Goal: Transaction & Acquisition: Book appointment/travel/reservation

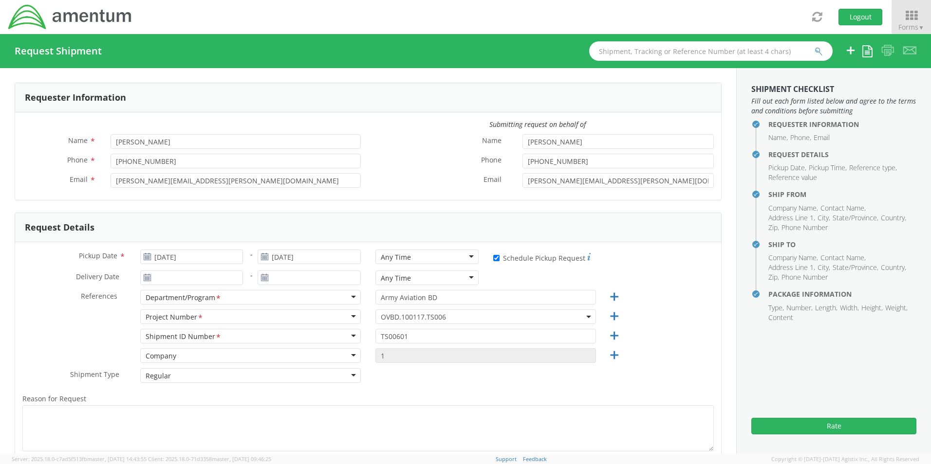
select select "OVBD.100117.TS006"
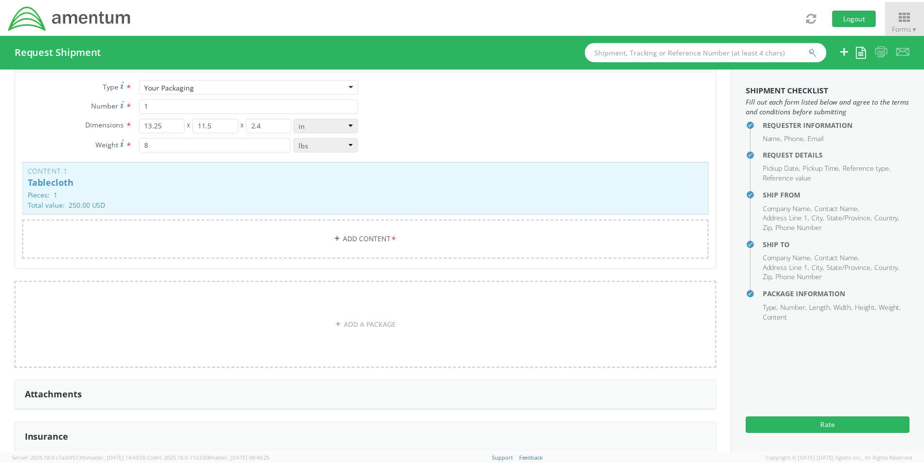
scroll to position [1081, 0]
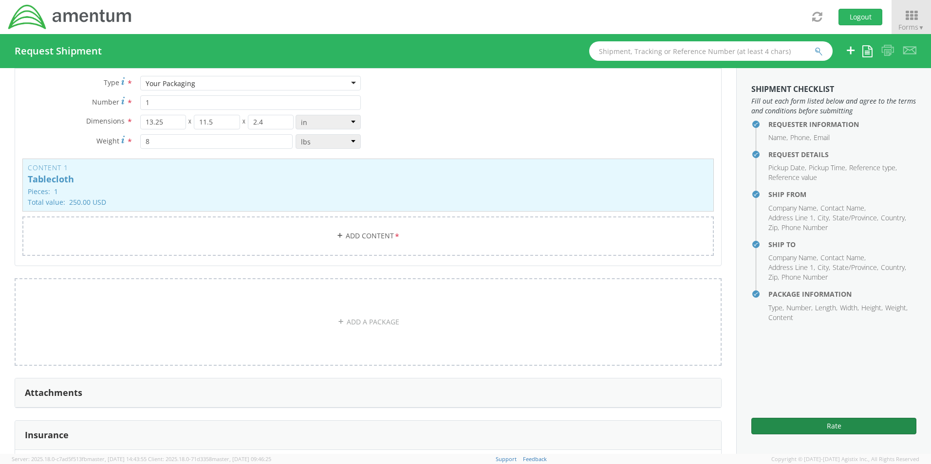
click at [824, 430] on button "Rate" at bounding box center [833, 426] width 165 height 17
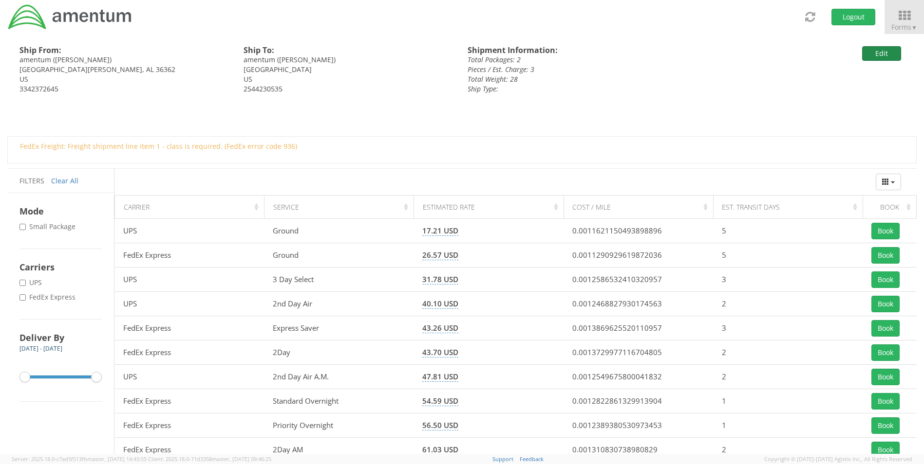
click at [878, 56] on button "Edit" at bounding box center [881, 53] width 39 height 15
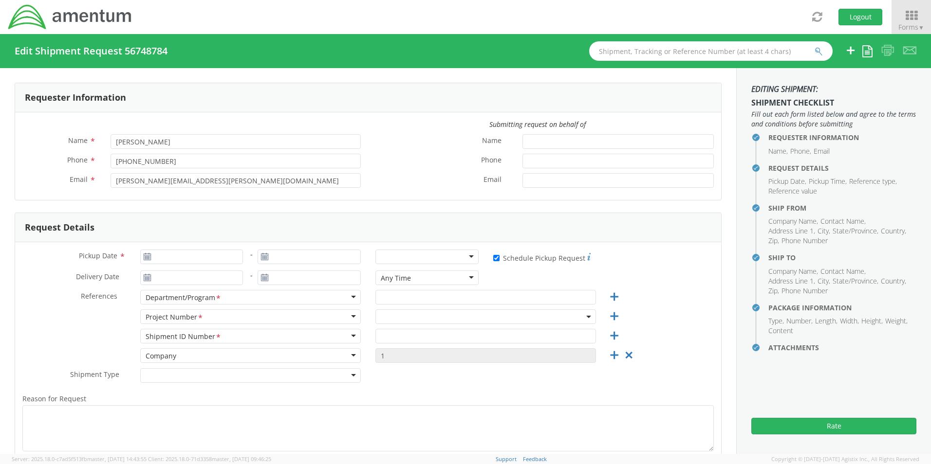
type input "[PERSON_NAME]"
type input "[PHONE_NUMBER]"
type input "[PERSON_NAME][EMAIL_ADDRESS][PERSON_NAME][DOMAIN_NAME]"
type input "[DATE]"
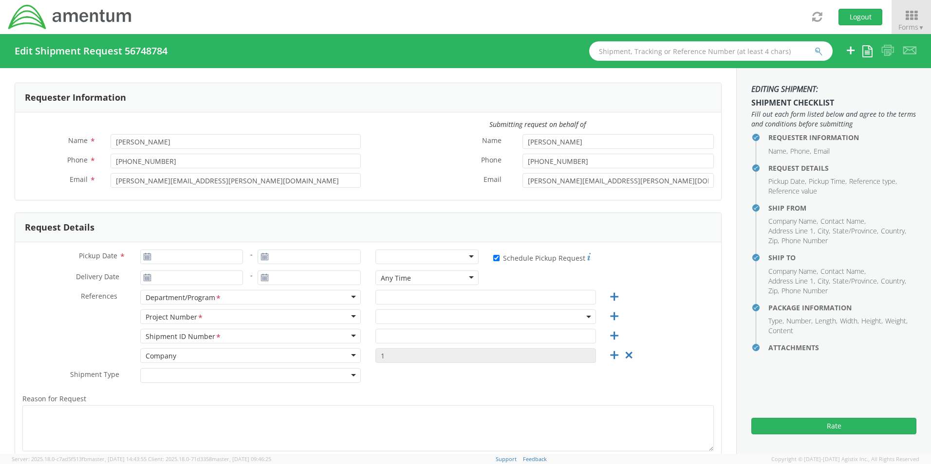
checkbox input "true"
type input "Army Aviation BD"
type input "TS00601"
select select
type input "amentum"
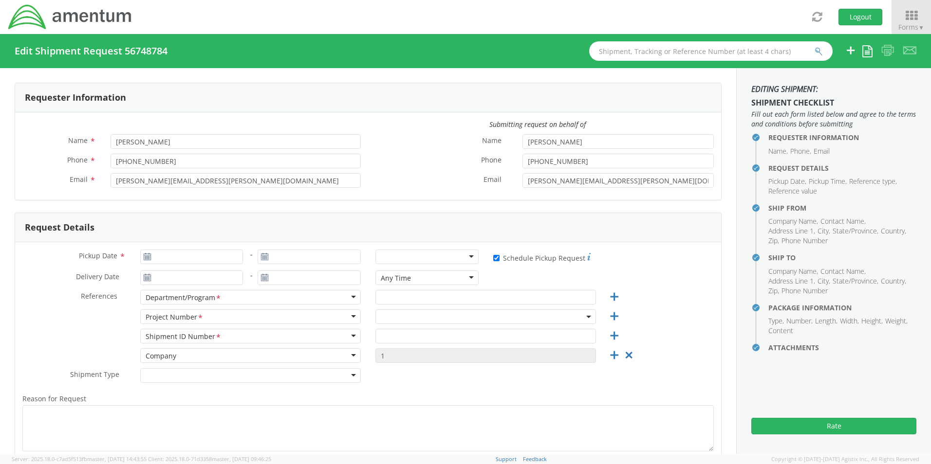
type input "[STREET_ADDRESS][PERSON_NAME]"
type input "Room 312"
type input "Fort [PERSON_NAME]"
type input "36362"
type input "[PERSON_NAME]"
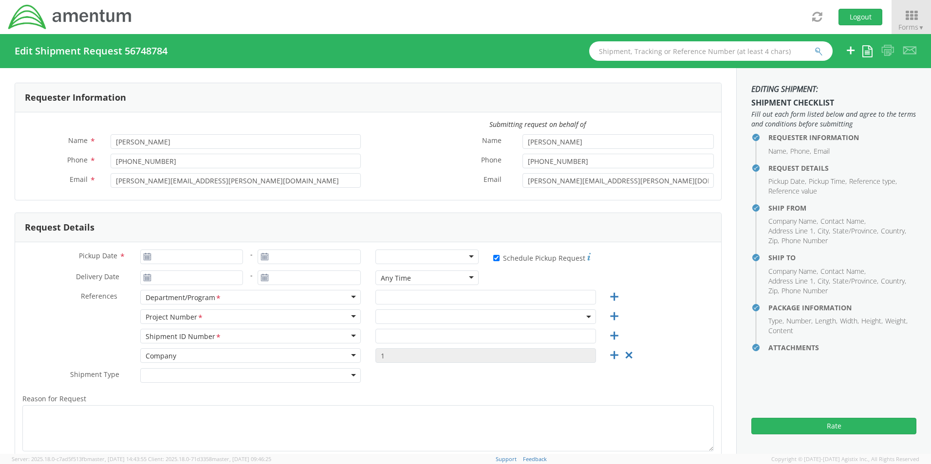
type input "3342372645"
type input "[EMAIL_ADDRESS][DOMAIN_NAME]"
select select
type input "amentum"
type input "[STREET_ADDRESS]"
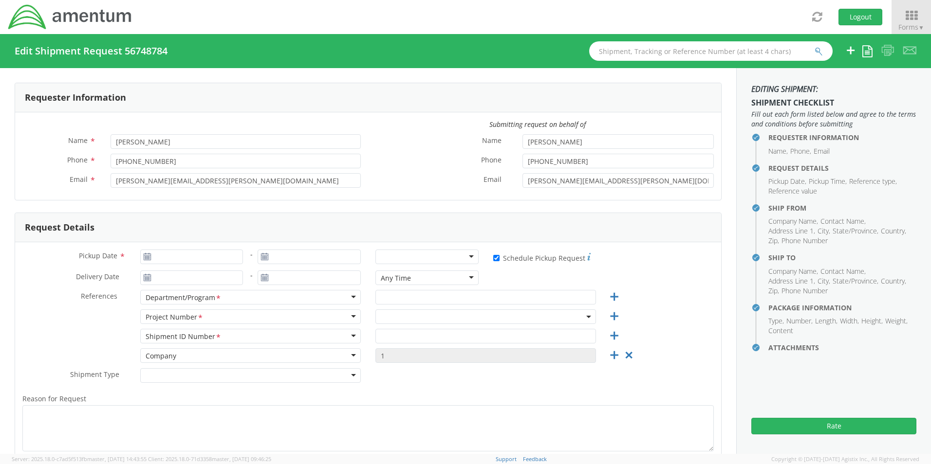
type input "[GEOGRAPHIC_DATA]"
type input "76177"
type input "[PERSON_NAME]"
type input "2544230535"
type input "[PERSON_NAME][EMAIL_ADDRESS][PERSON_NAME][DOMAIN_NAME]"
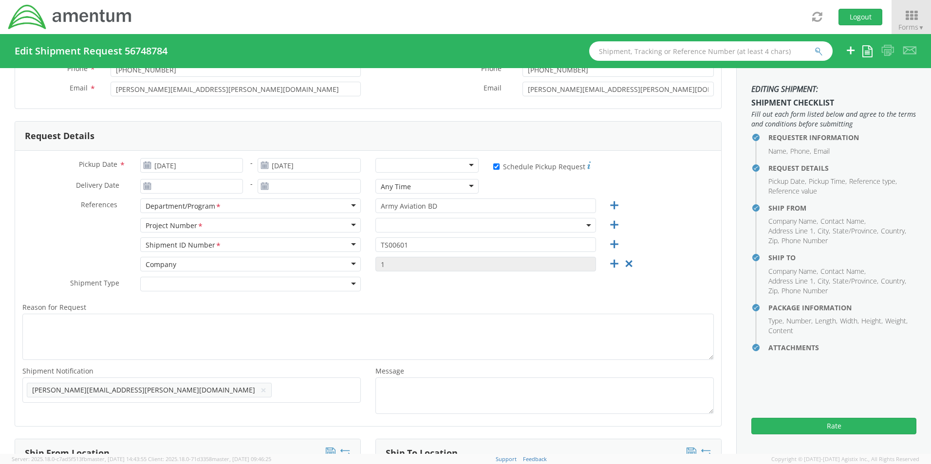
select select "OVHD.600277.00000"
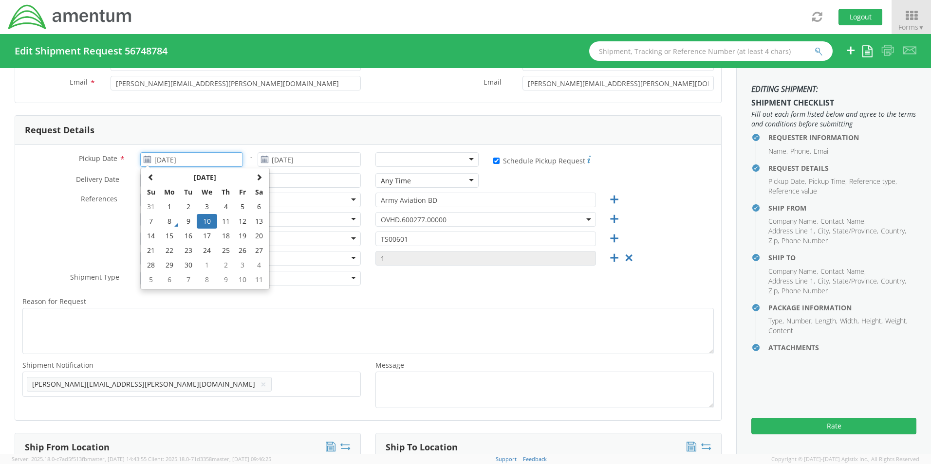
click at [212, 159] on input "[DATE]" at bounding box center [191, 159] width 103 height 15
click at [228, 220] on td "11" at bounding box center [225, 221] width 17 height 15
type input "[DATE]"
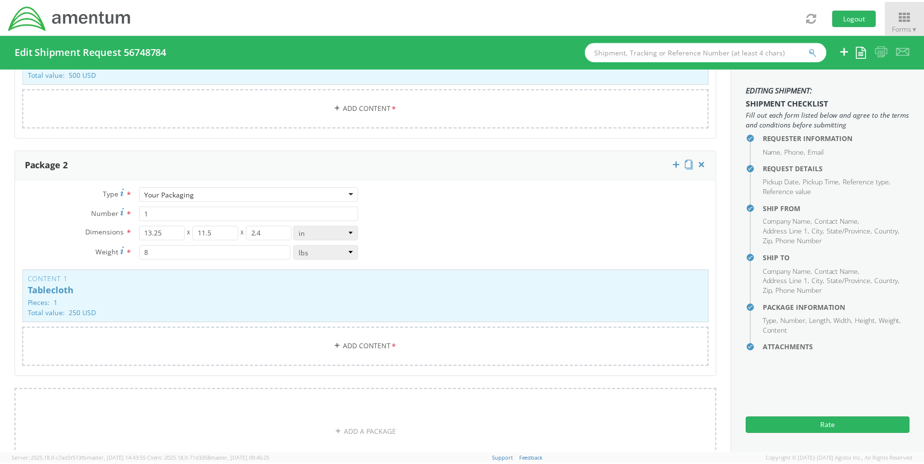
scroll to position [974, 0]
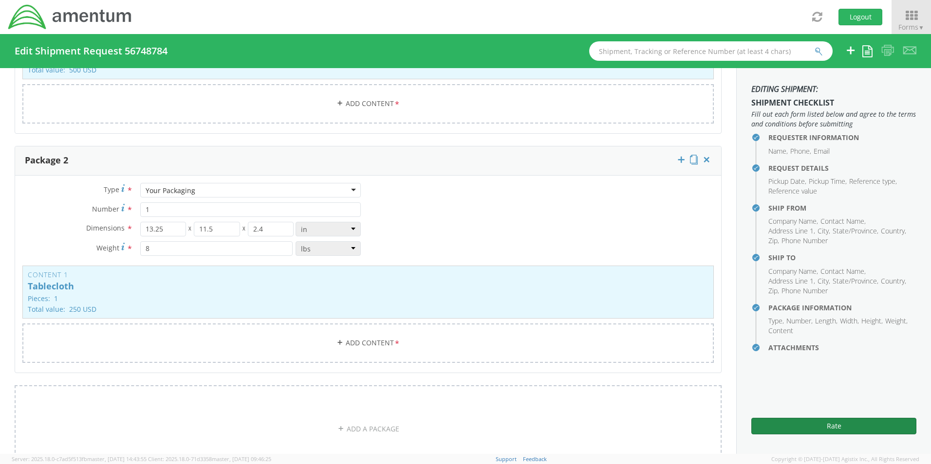
click at [819, 431] on button "Rate" at bounding box center [833, 426] width 165 height 17
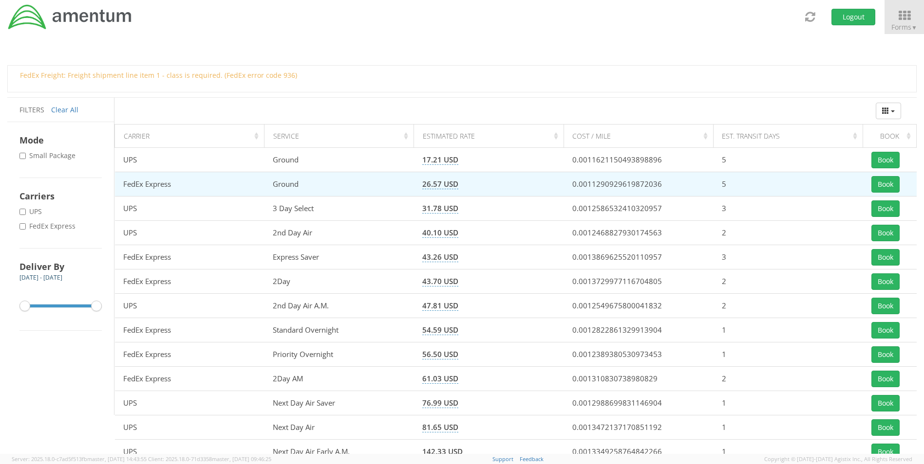
scroll to position [95, 0]
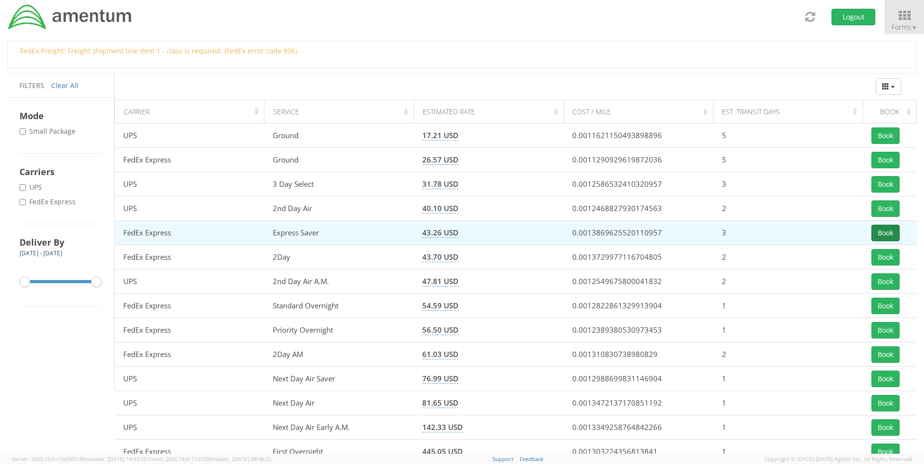
click at [886, 229] on button "Book" at bounding box center [885, 233] width 28 height 17
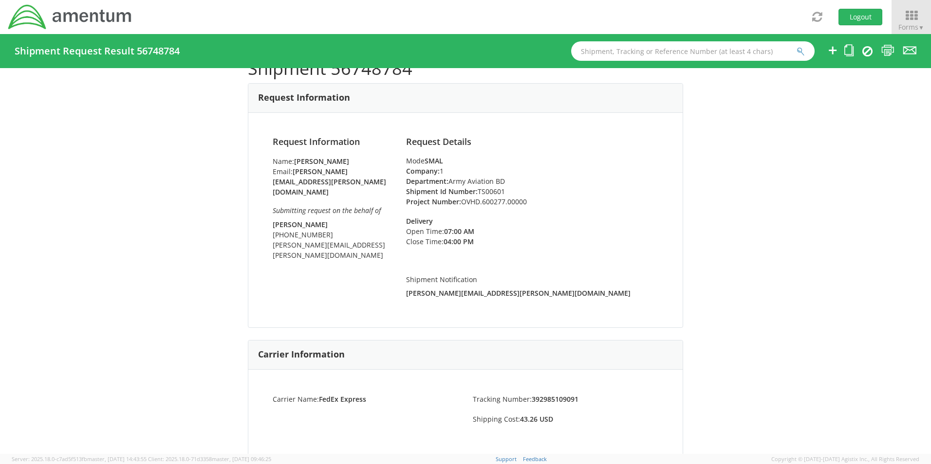
scroll to position [97, 0]
